Goal: Task Accomplishment & Management: Use online tool/utility

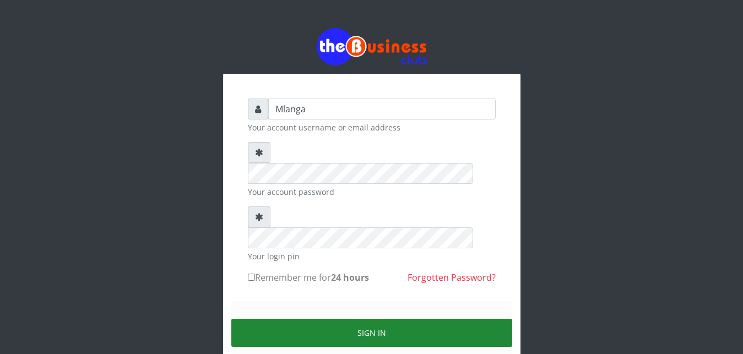
click at [385, 319] on button "Sign in" at bounding box center [371, 333] width 281 height 28
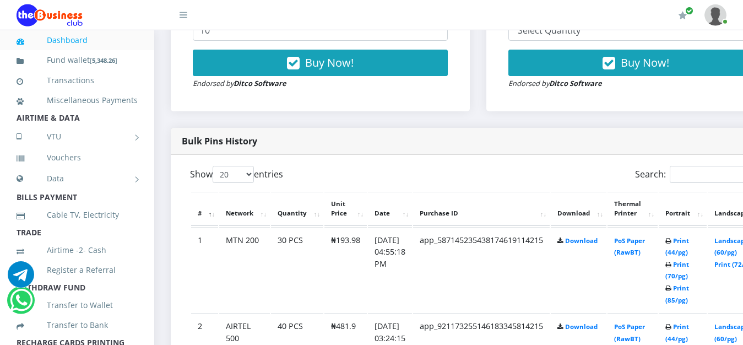
scroll to position [477, 0]
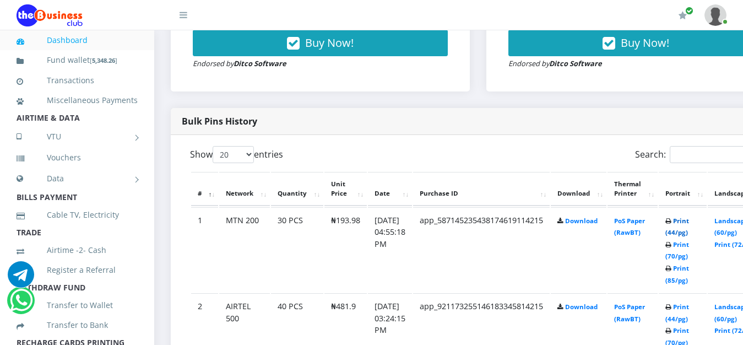
click at [689, 220] on link "Print (44/pg)" at bounding box center [677, 226] width 24 height 20
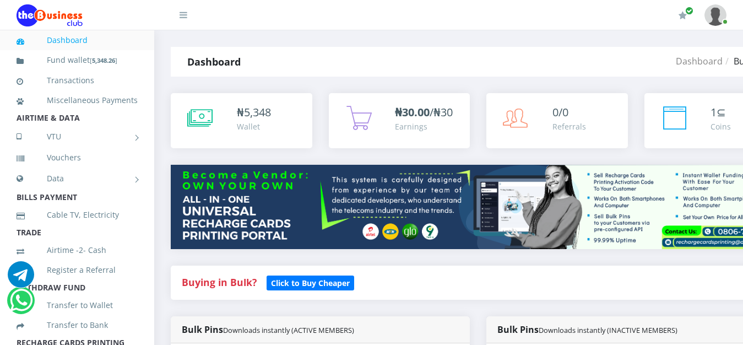
scroll to position [477, 0]
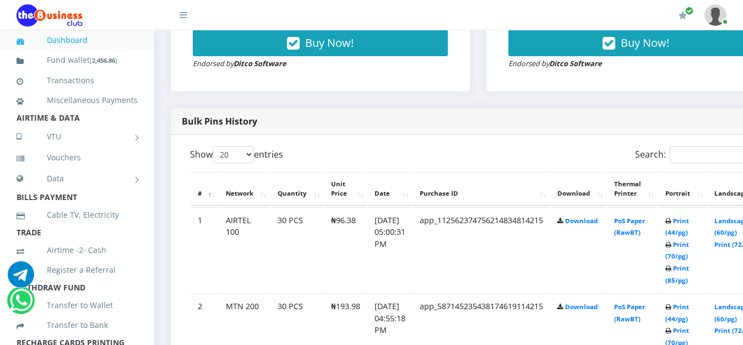
scroll to position [477, 0]
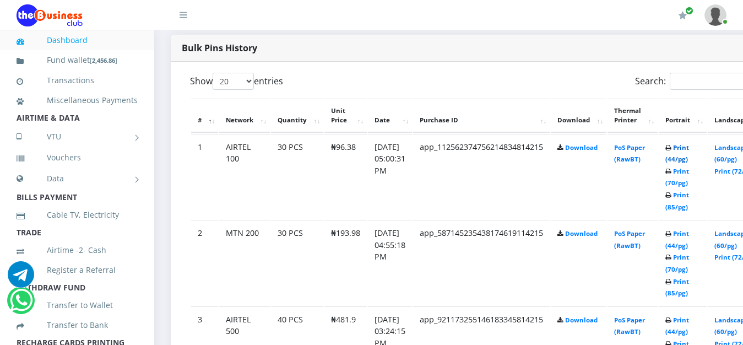
click at [689, 149] on link "Print (44/pg)" at bounding box center [677, 153] width 24 height 20
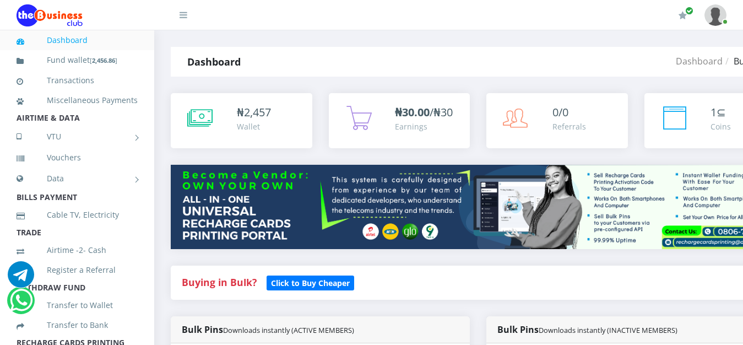
scroll to position [551, 0]
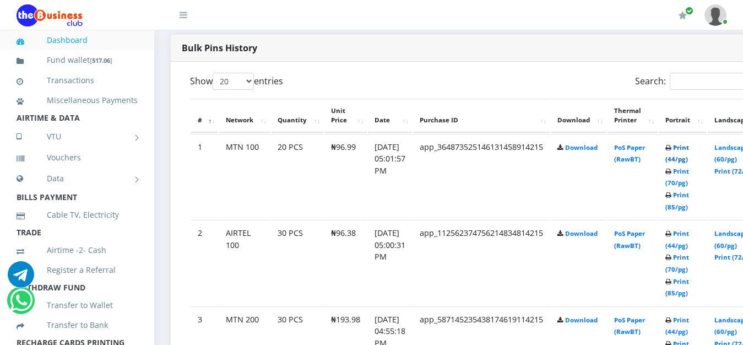
scroll to position [624, 0]
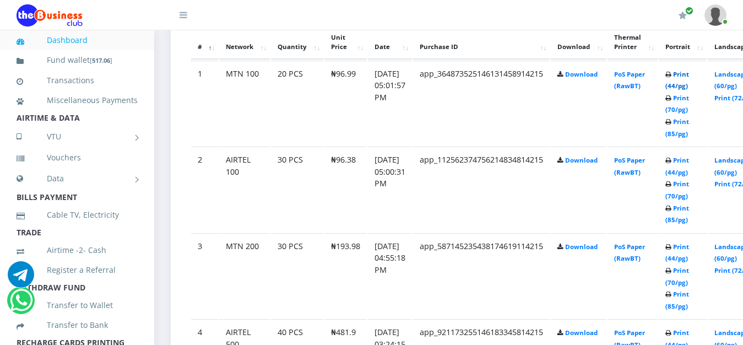
click at [689, 77] on link "Print (44/pg)" at bounding box center [677, 80] width 24 height 20
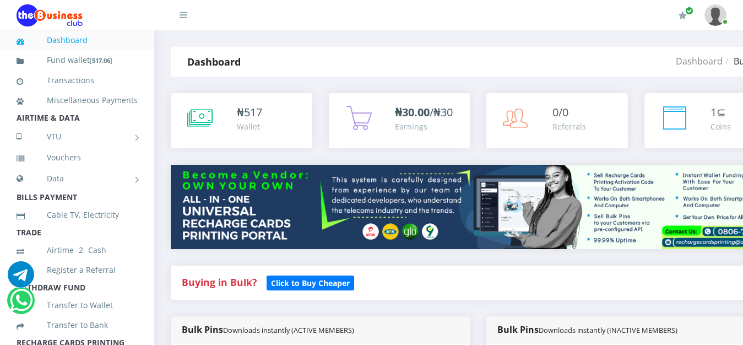
scroll to position [624, 0]
